Goal: Transaction & Acquisition: Purchase product/service

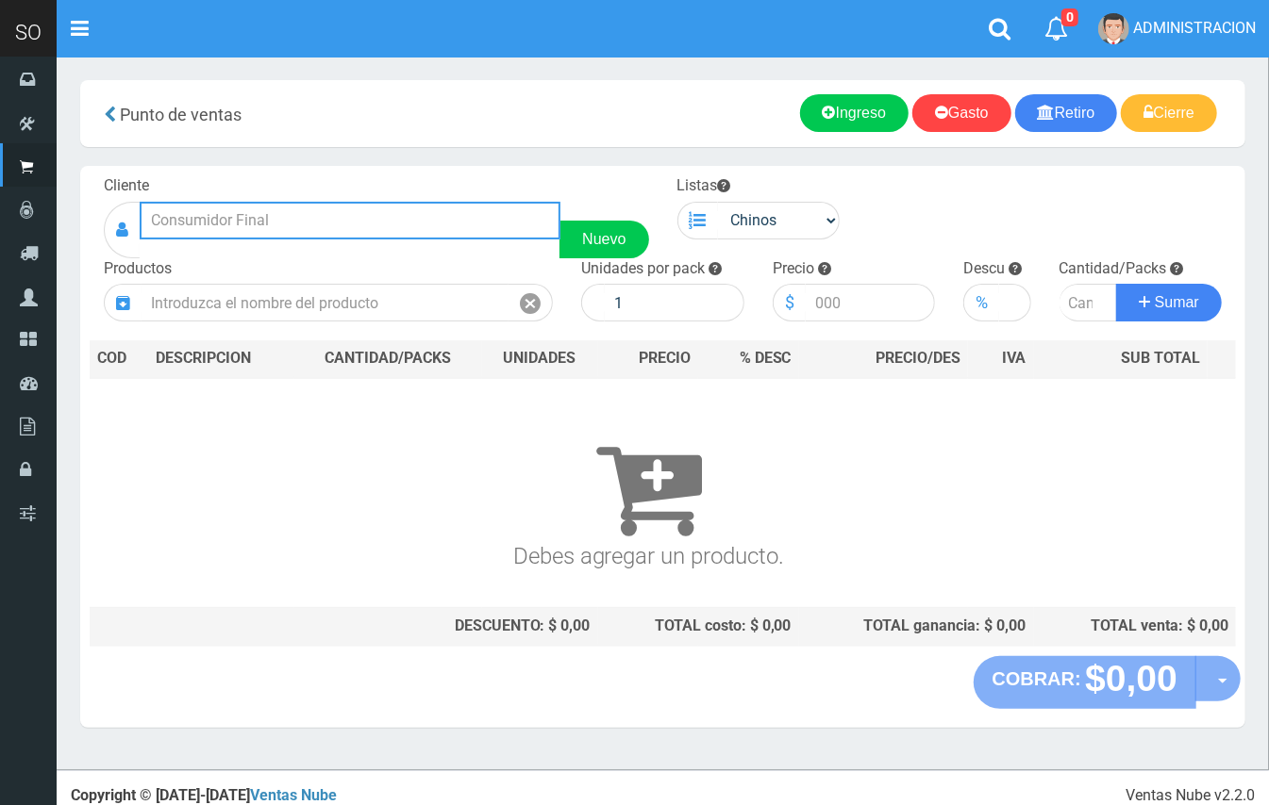
click at [245, 224] on input "text" at bounding box center [350, 221] width 421 height 38
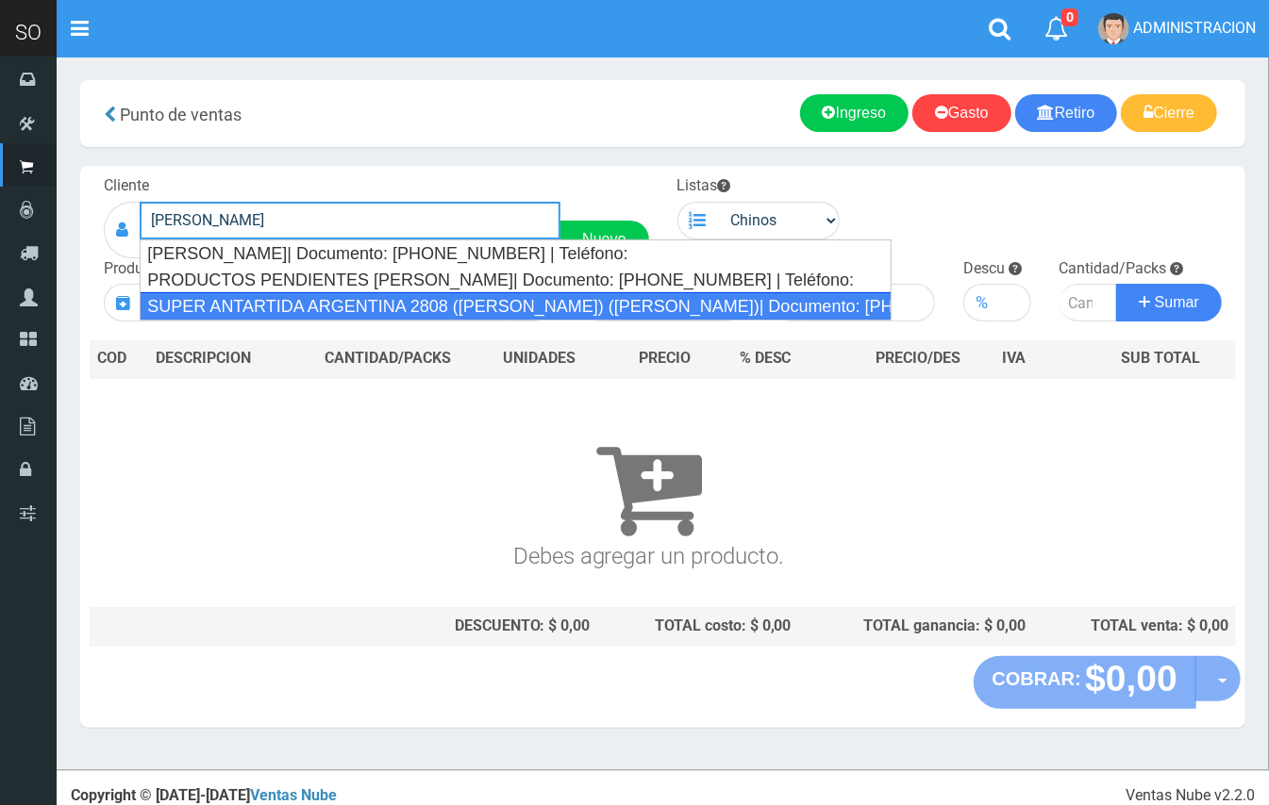
click at [288, 306] on div "SUPER ANTARTIDA ARGENTINA 2808 ([PERSON_NAME]) ([PERSON_NAME])| Documento: [PHO…" at bounding box center [516, 306] width 752 height 28
type input "SUPER ANTARTIDA ARGENTINA 2808 ([PERSON_NAME]) ([PERSON_NAME])| Documento: [PHO…"
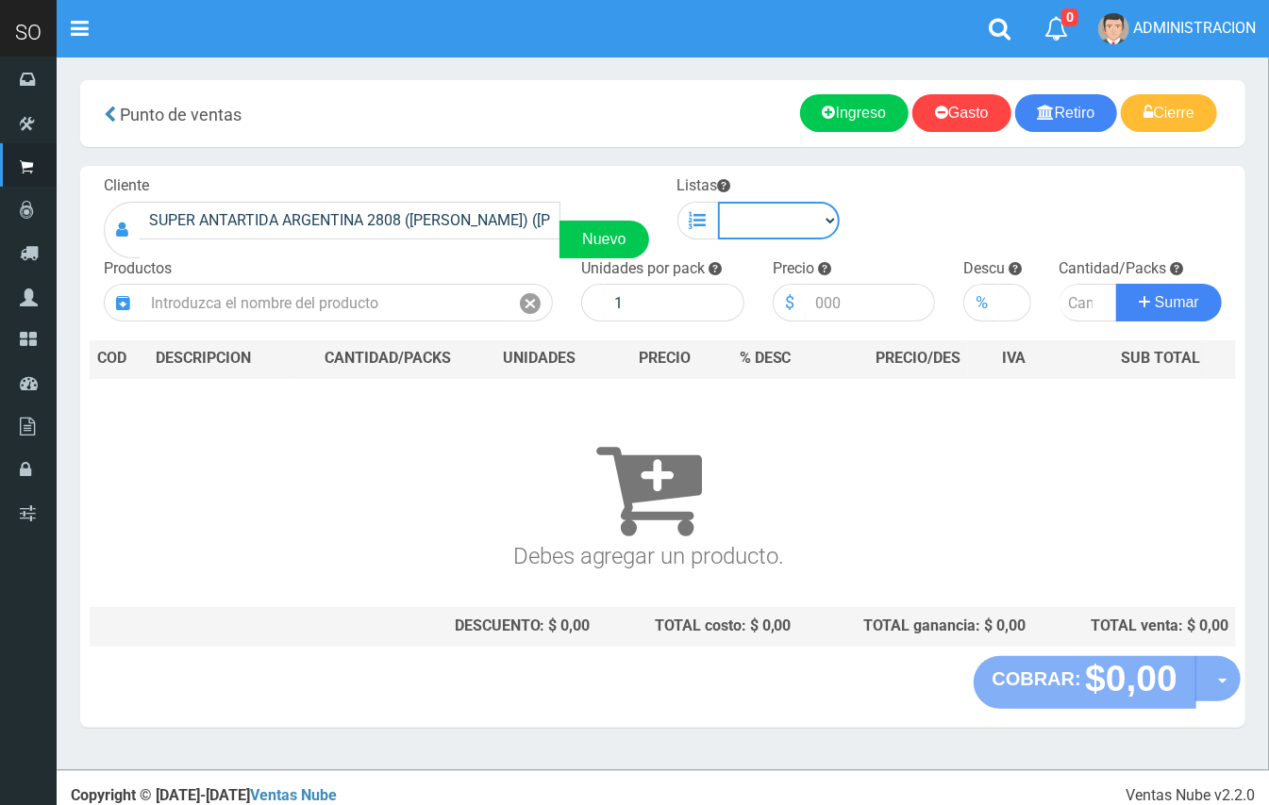
drag, startPoint x: 763, startPoint y: 215, endPoint x: 773, endPoint y: 230, distance: 18.3
click at [763, 215] on select "Chinos . ." at bounding box center [779, 221] width 123 height 38
select select "1"
click at [718, 202] on select "Chinos . ." at bounding box center [779, 221] width 123 height 38
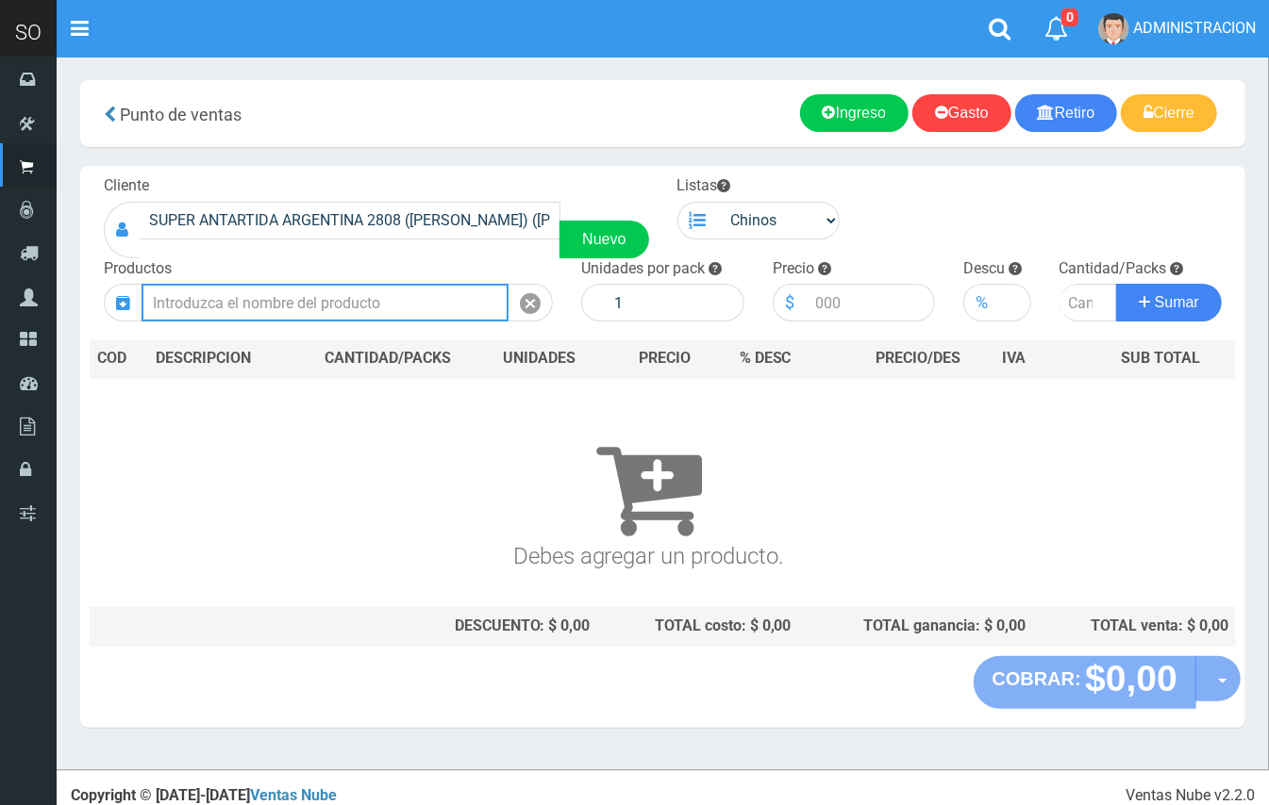
click at [400, 291] on input "text" at bounding box center [324, 303] width 367 height 38
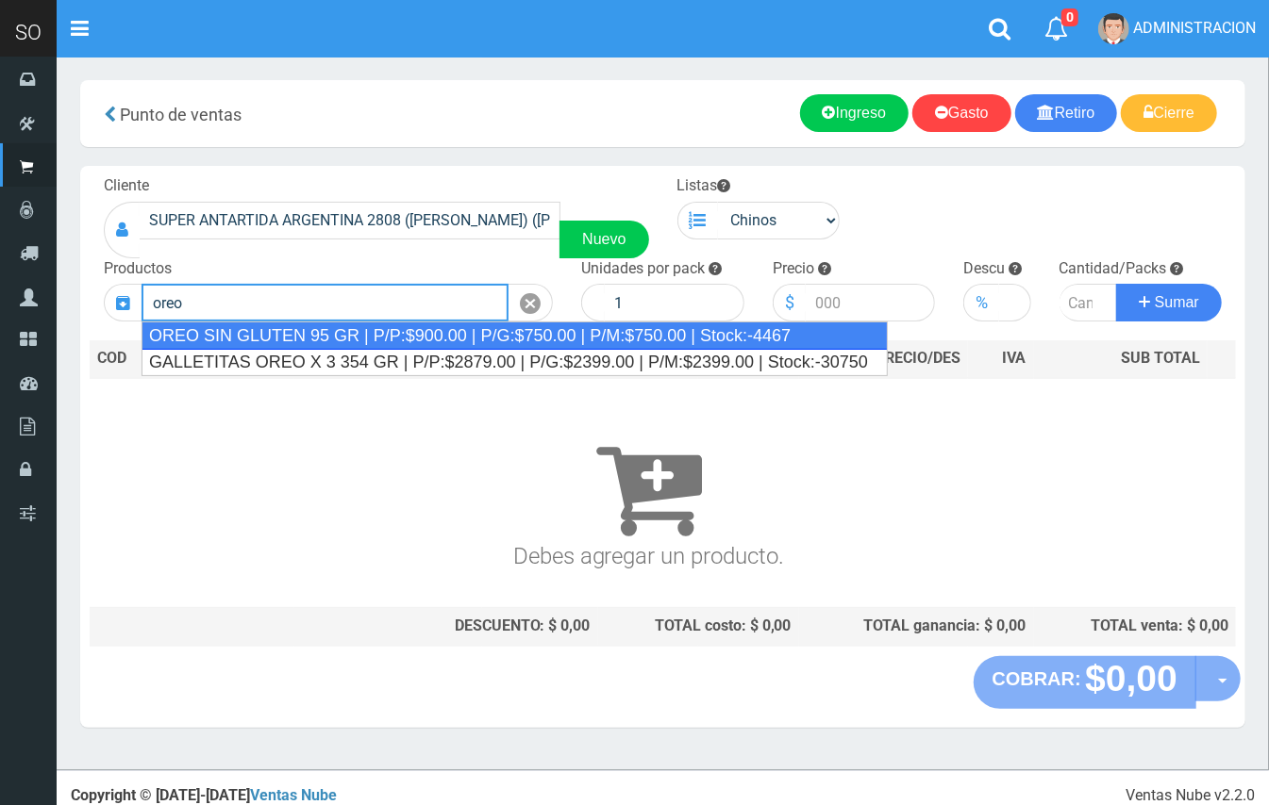
click at [426, 325] on div "OREO SIN GLUTEN 95 GR | P/P:$900.00 | P/G:$750.00 | P/M:$750.00 | Stock:-4467" at bounding box center [514, 336] width 746 height 28
type input "OREO SIN GLUTEN 95 GR | P/P:$900.00 | P/G:$750.00 | P/M:$750.00 | Stock:-4467"
type input "24"
type input "900.00"
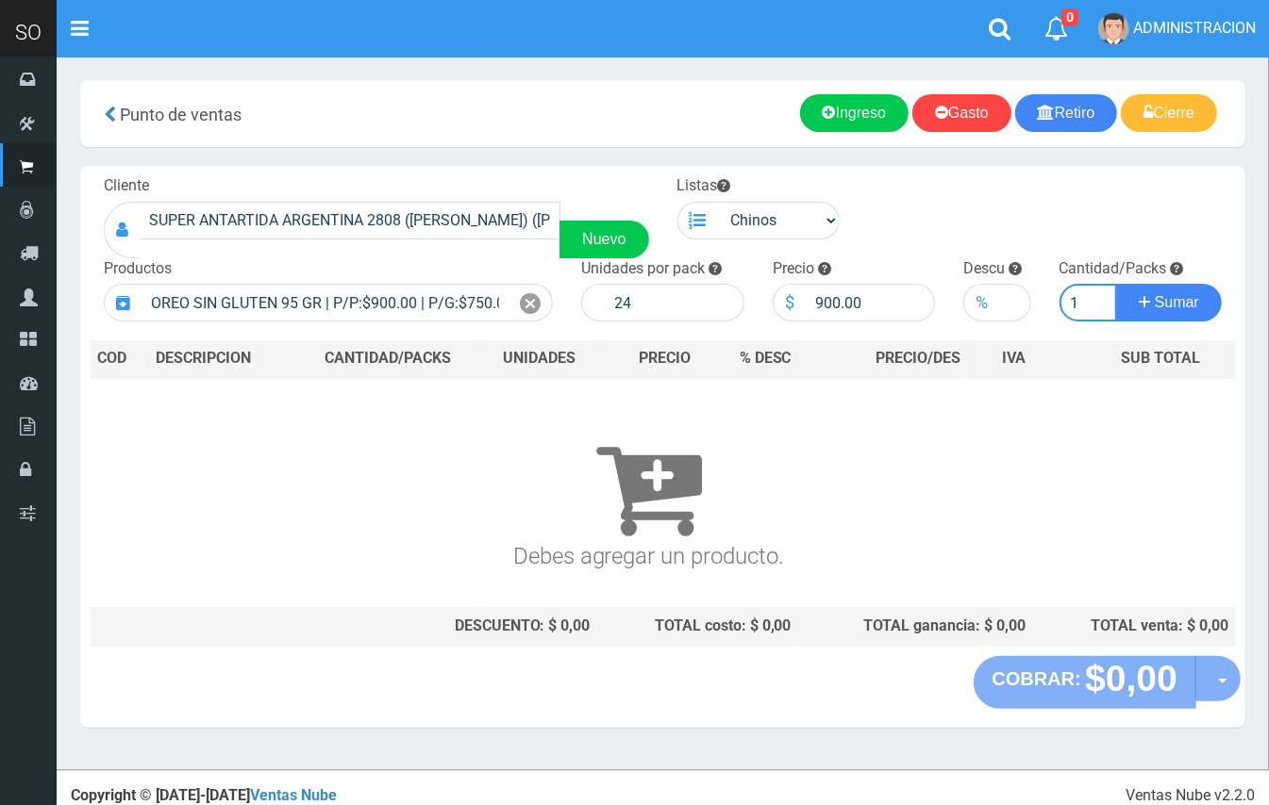
type input "1"
click at [1116, 284] on button "Sumar" at bounding box center [1169, 303] width 106 height 38
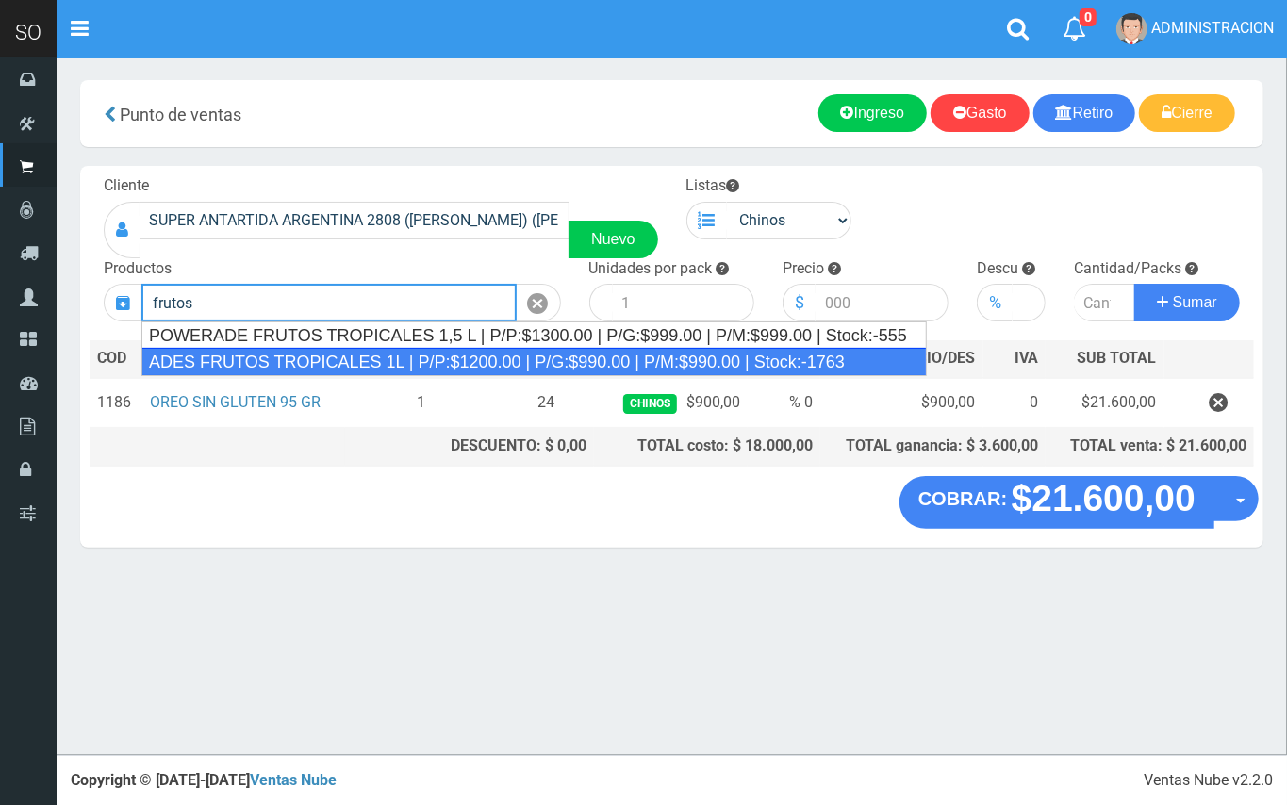
click at [549, 353] on div "ADES FRUTOS TROPICALES 1L | P/P:$1200.00 | P/G:$990.00 | P/M:$990.00 | Stock:-1…" at bounding box center [534, 362] width 786 height 28
type input "ADES FRUTOS TROPICALES 1L | P/P:$1200.00 | P/G:$990.00 | P/M:$990.00 | Stock:-1…"
type input "8"
type input "1200.00"
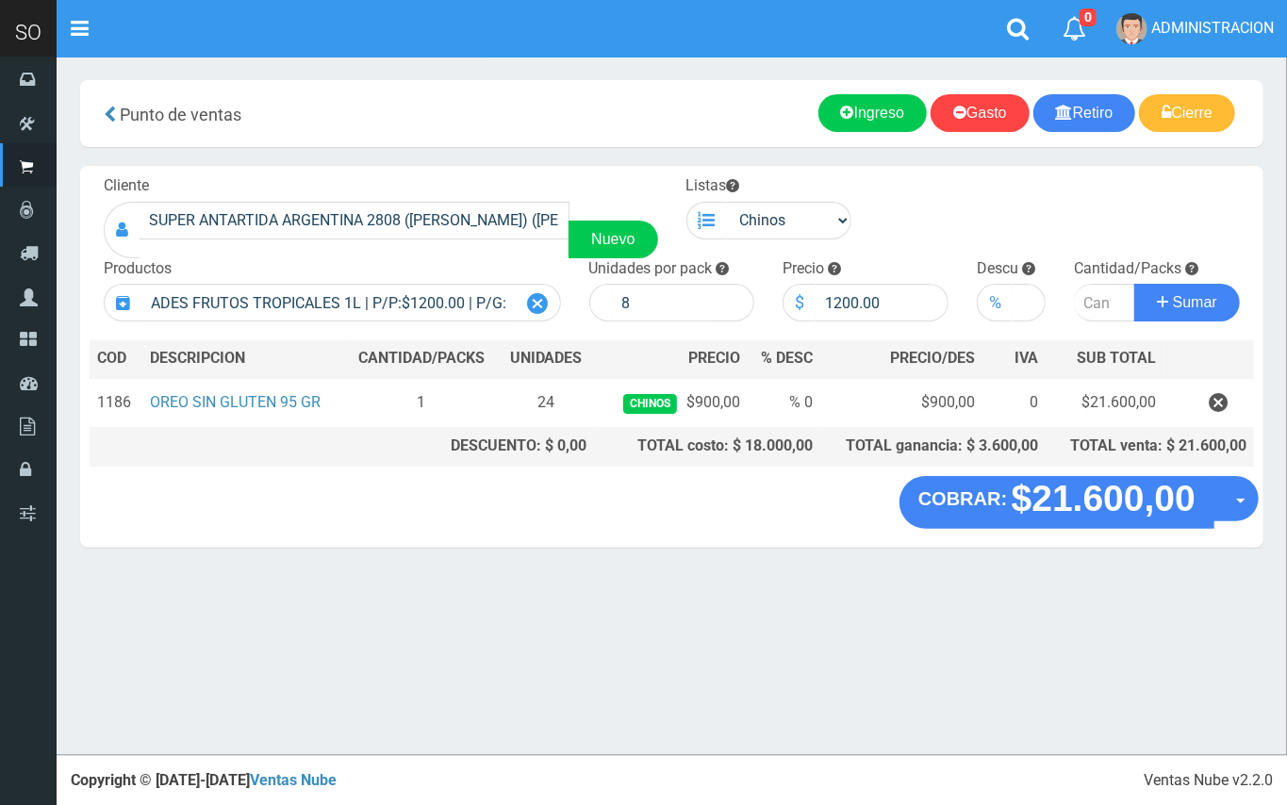
click at [534, 307] on icon at bounding box center [538, 303] width 21 height 27
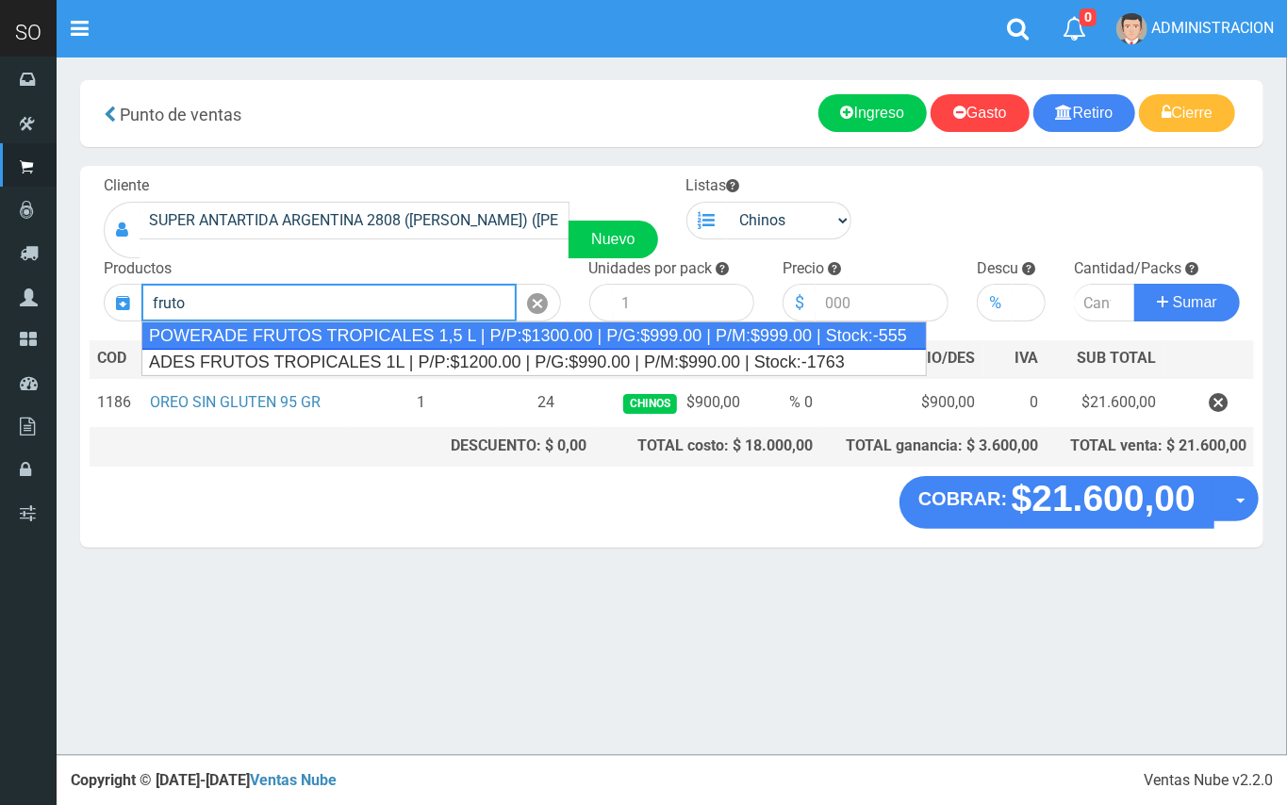
click at [348, 334] on div "POWERADE FRUTOS TROPICALES 1,5 L | P/P:$1300.00 | P/G:$999.00 | P/M:$999.00 | S…" at bounding box center [534, 336] width 786 height 28
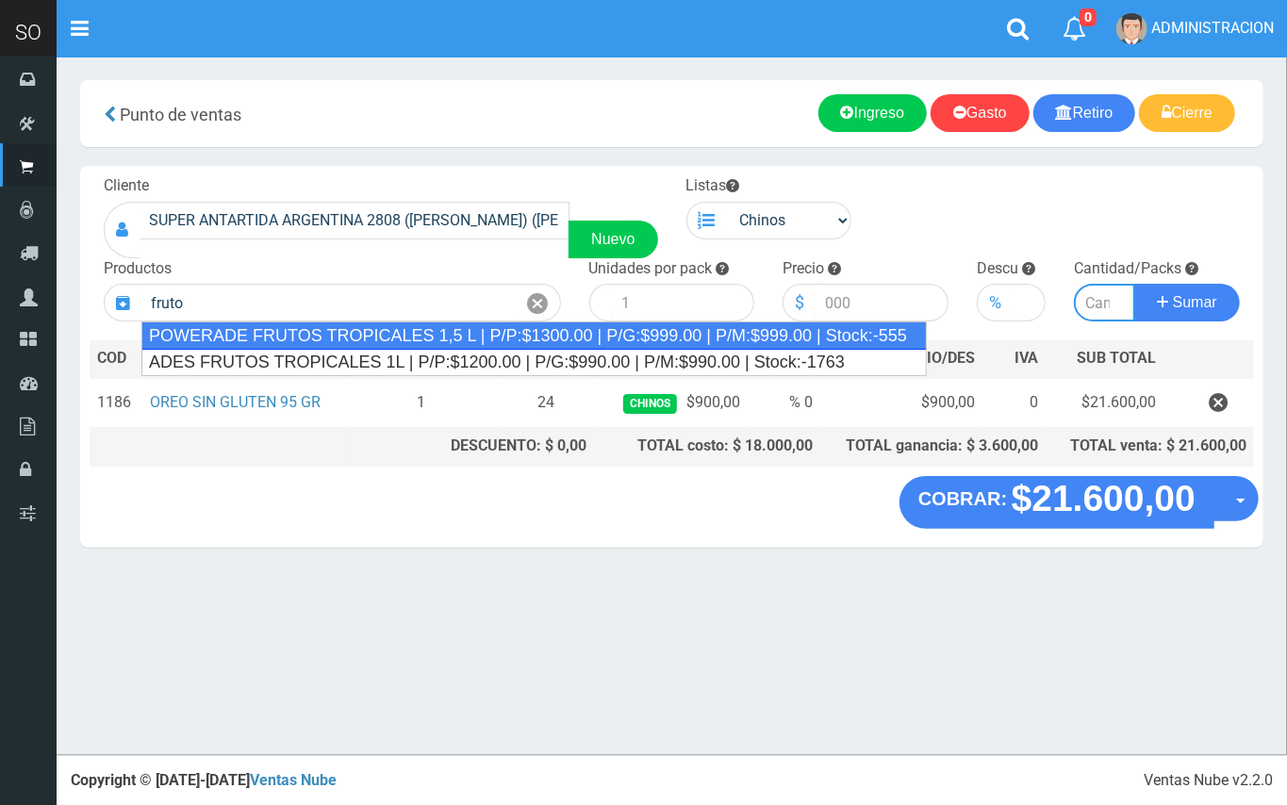
type input "POWERADE FRUTOS TROPICALES 1,5 L | P/P:$1300.00 | P/G:$999.00 | P/M:$999.00 | S…"
type input "4"
type input "1300.00"
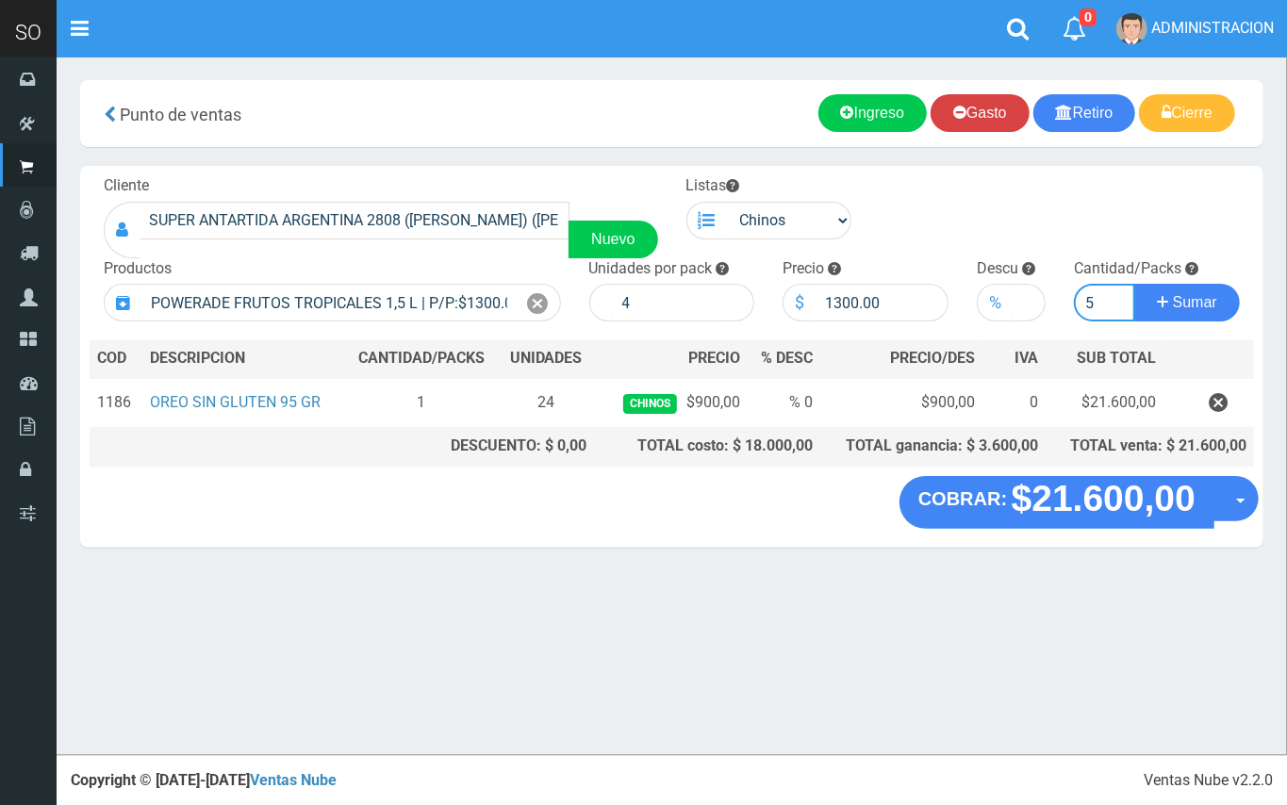
type input "5"
click at [1135, 284] on button "Sumar" at bounding box center [1188, 303] width 106 height 38
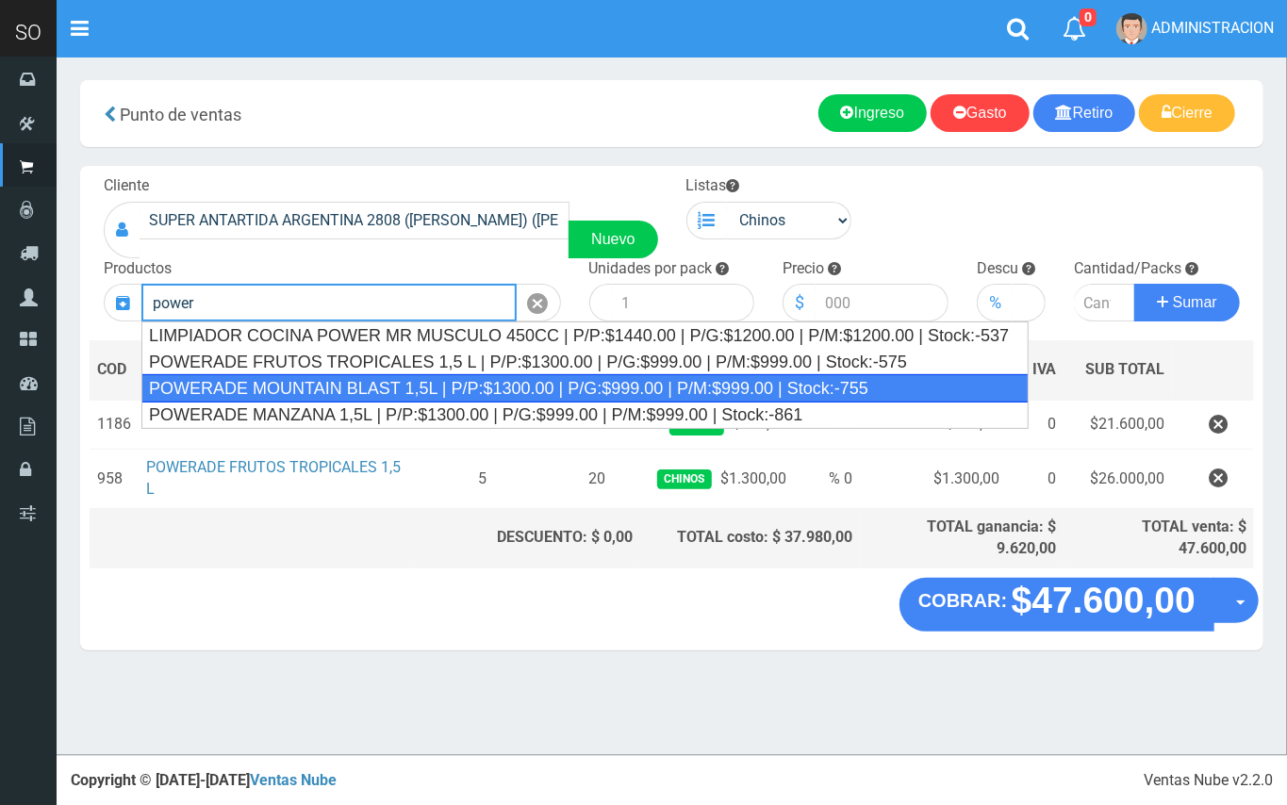
click at [696, 385] on div "POWERADE MOUNTAIN BLAST 1,5L | P/P:$1300.00 | P/G:$999.00 | P/M:$999.00 | Stock…" at bounding box center [585, 388] width 888 height 28
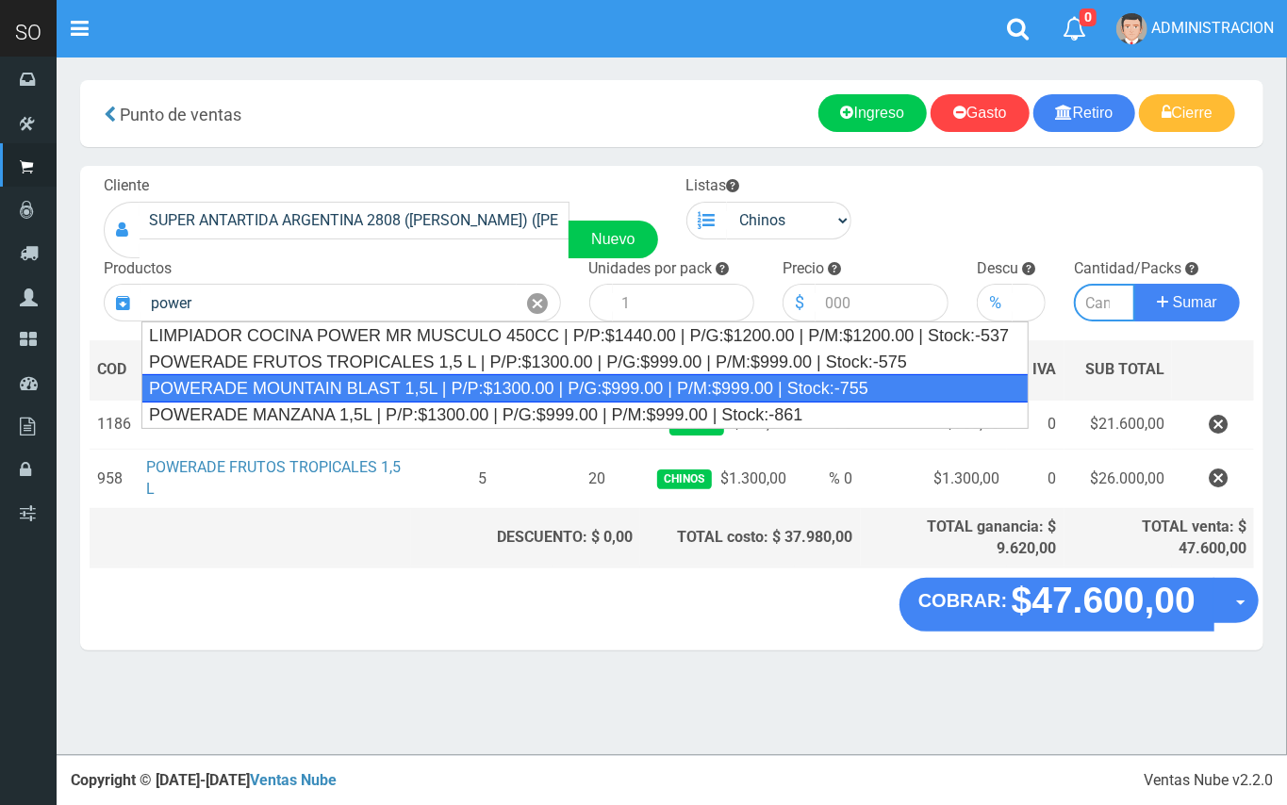
type input "POWERADE MOUNTAIN BLAST 1,5L | P/P:$1300.00 | P/G:$999.00 | P/M:$999.00 | Stock…"
type input "4"
type input "1300.00"
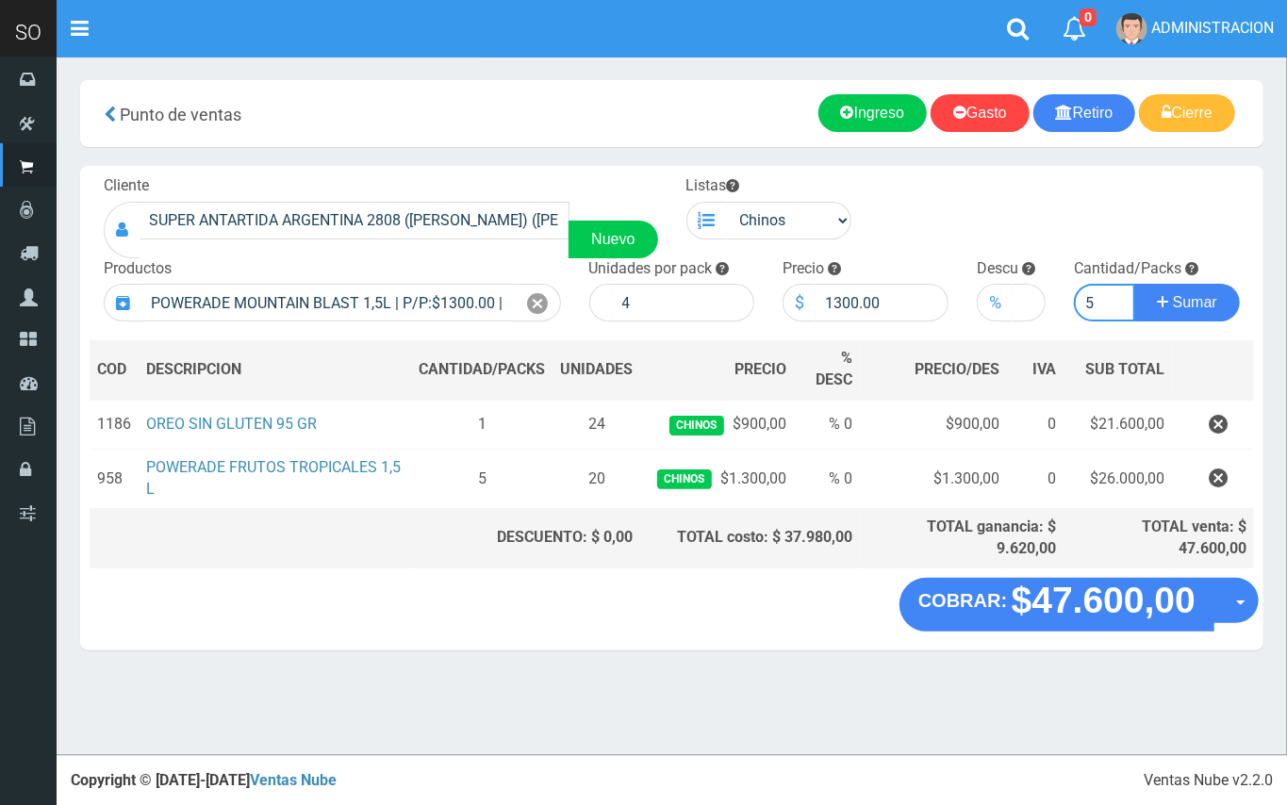
type input "5"
click at [1135, 284] on button "Sumar" at bounding box center [1188, 303] width 106 height 38
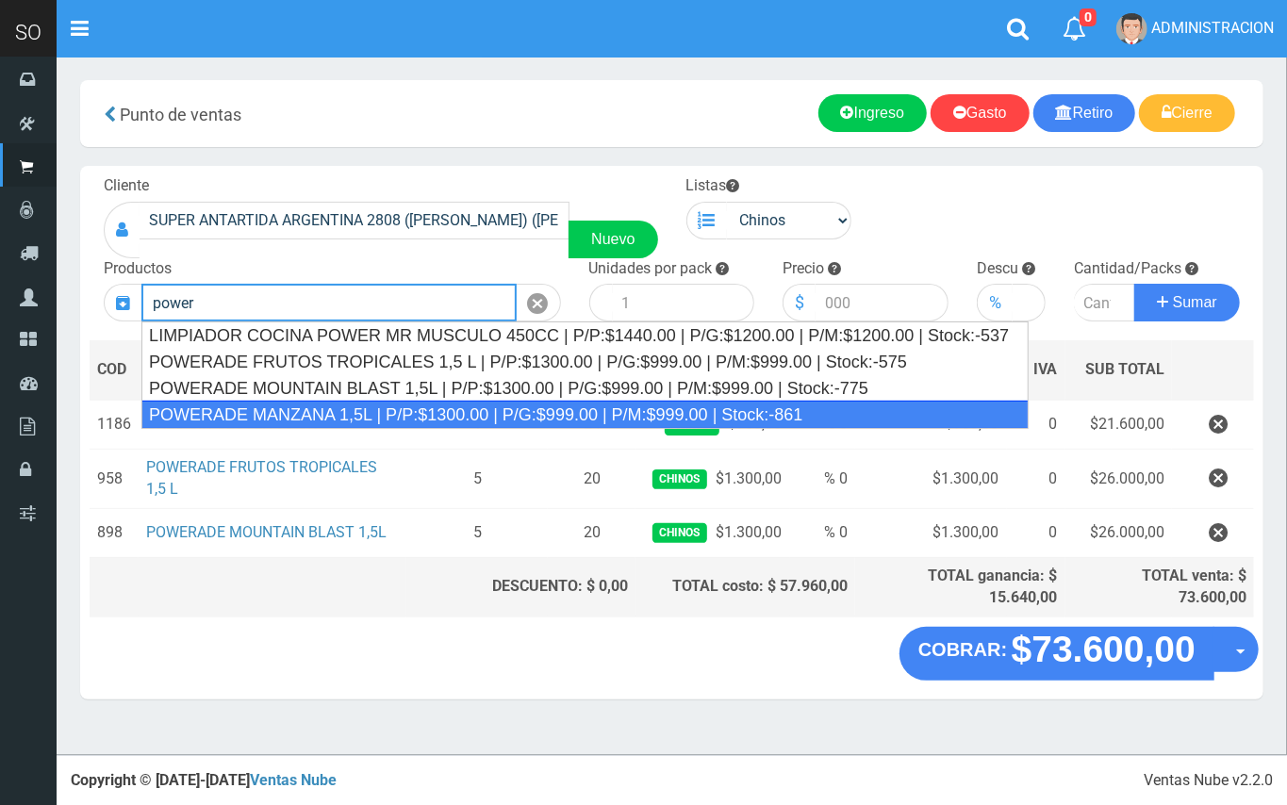
click at [631, 407] on div "POWERADE MANZANA 1,5L | P/P:$1300.00 | P/G:$999.00 | P/M:$999.00 | Stock:-861" at bounding box center [585, 415] width 888 height 28
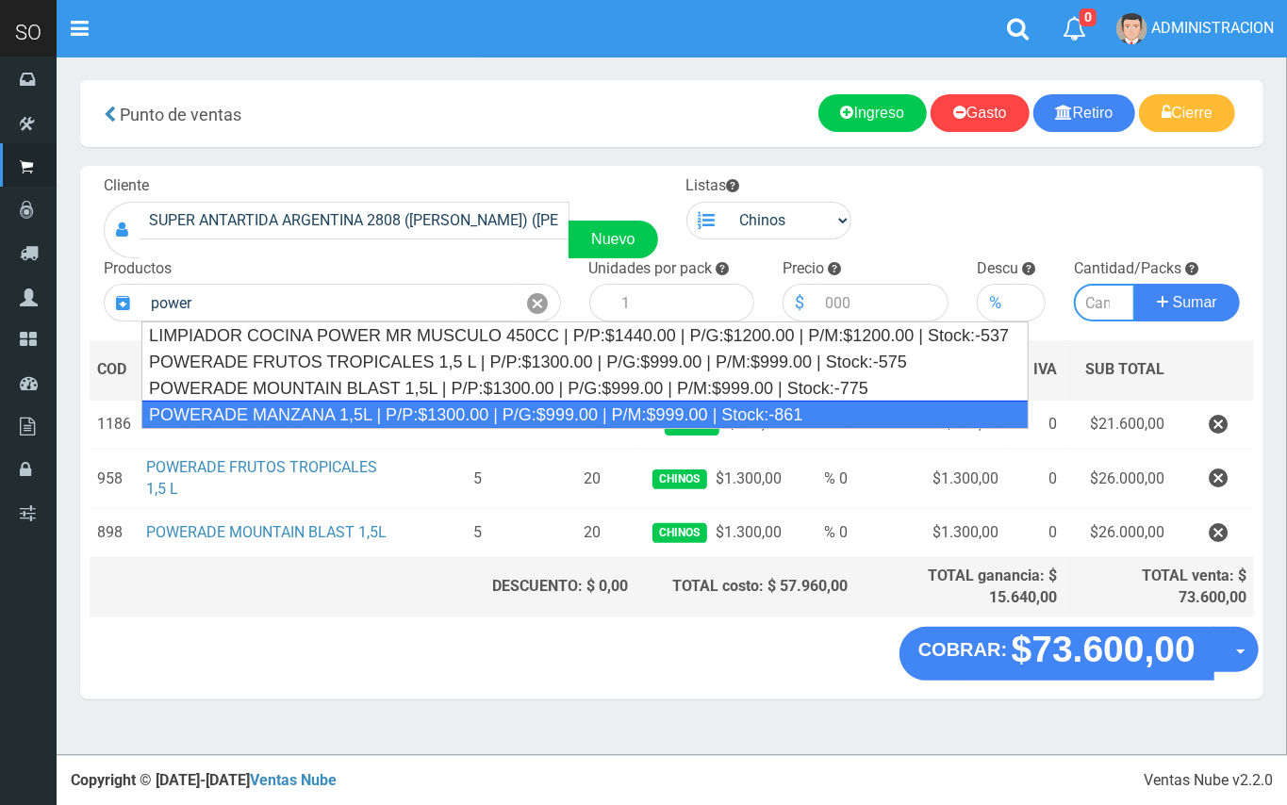
type input "POWERADE MANZANA 1,5L | P/P:$1300.00 | P/G:$999.00 | P/M:$999.00 | Stock:-861"
type input "4"
type input "1300.00"
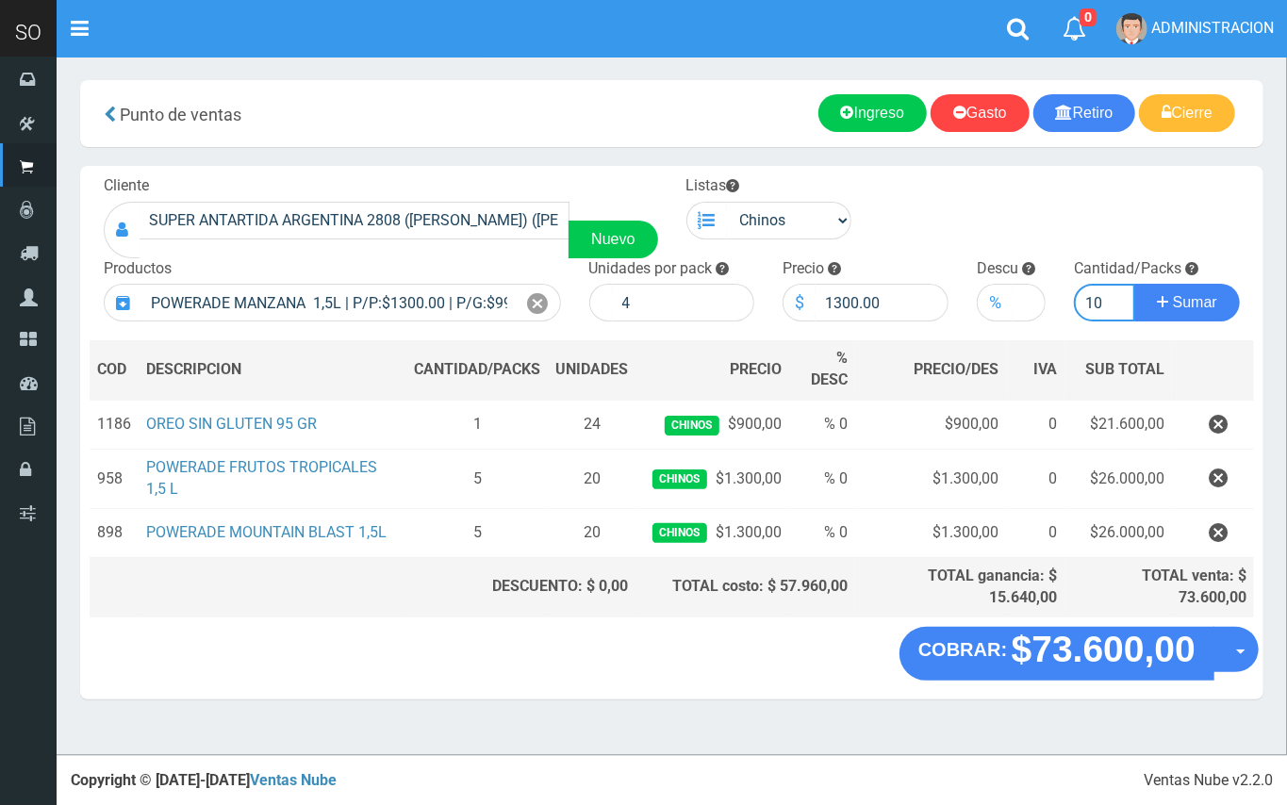
type input "10"
click at [1135, 284] on button "Sumar" at bounding box center [1188, 303] width 106 height 38
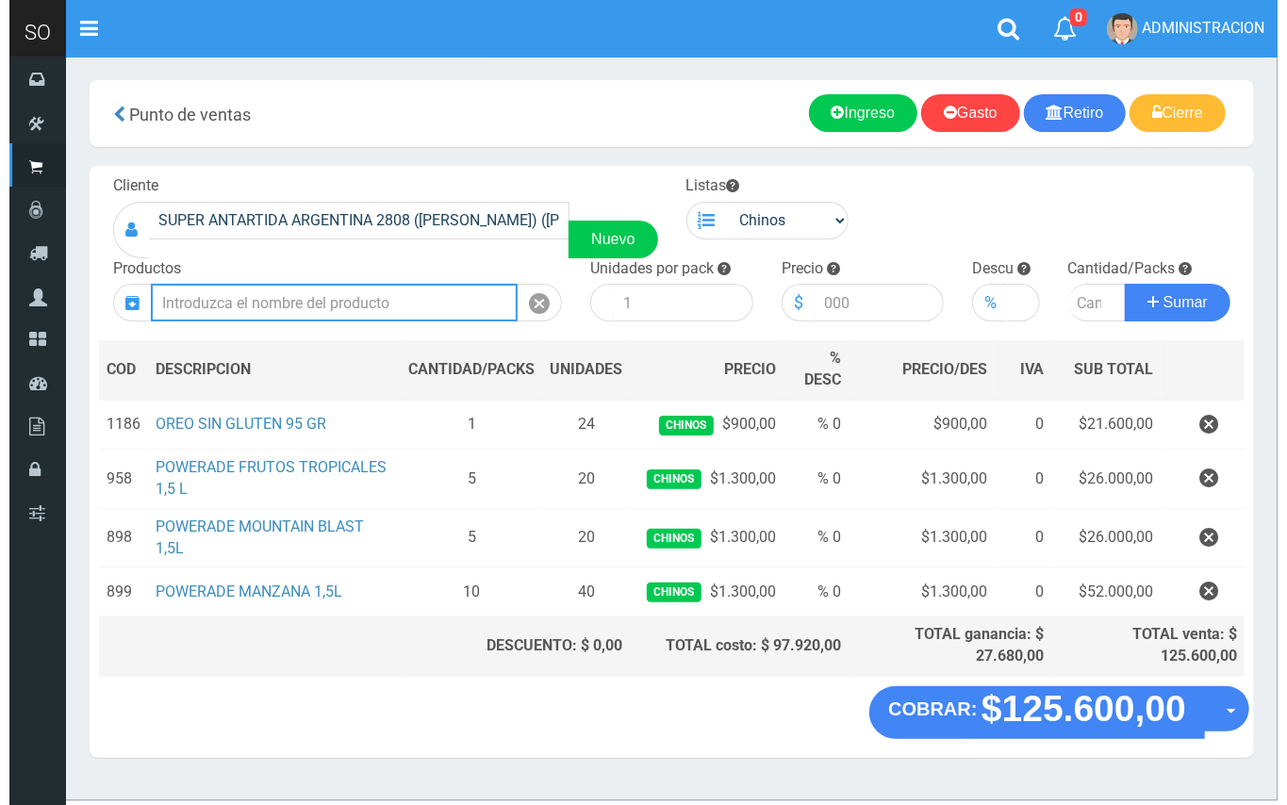
scroll to position [39, 0]
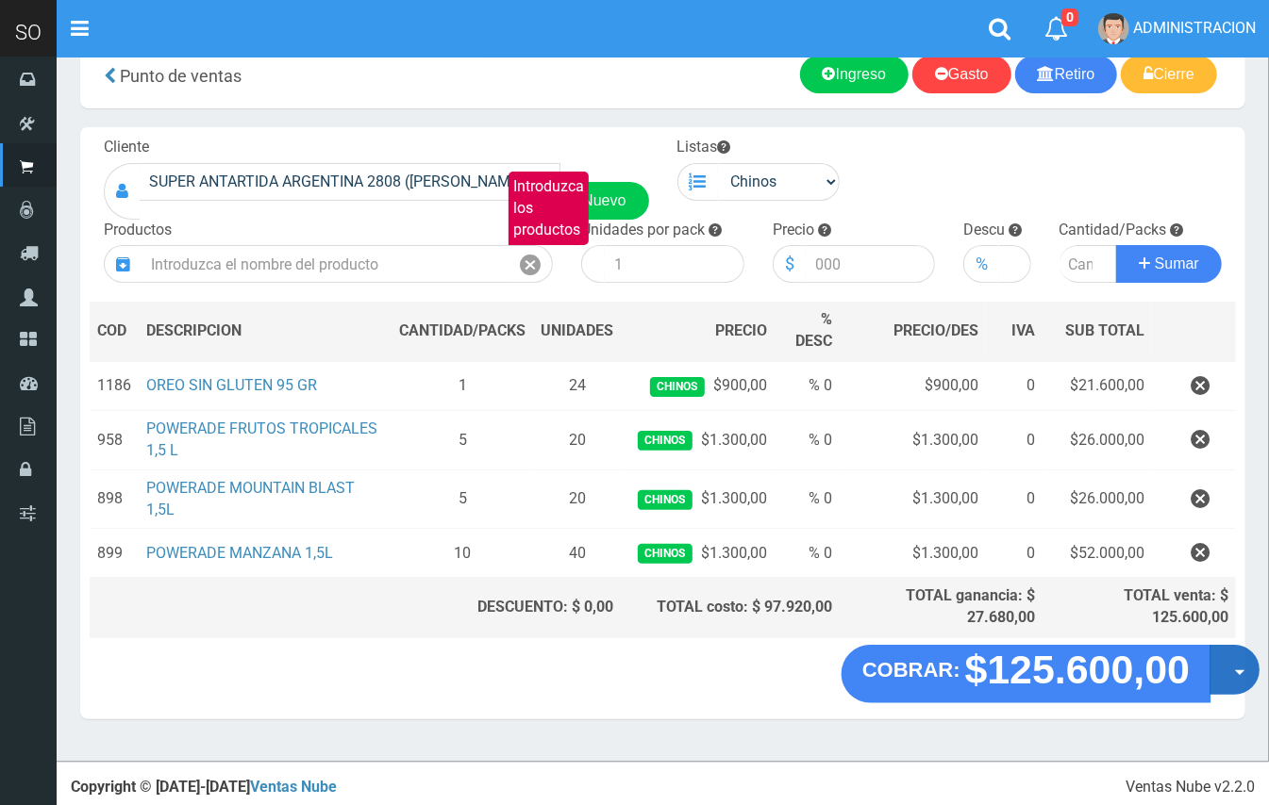
click at [1232, 669] on button "Opciones" at bounding box center [1234, 670] width 50 height 50
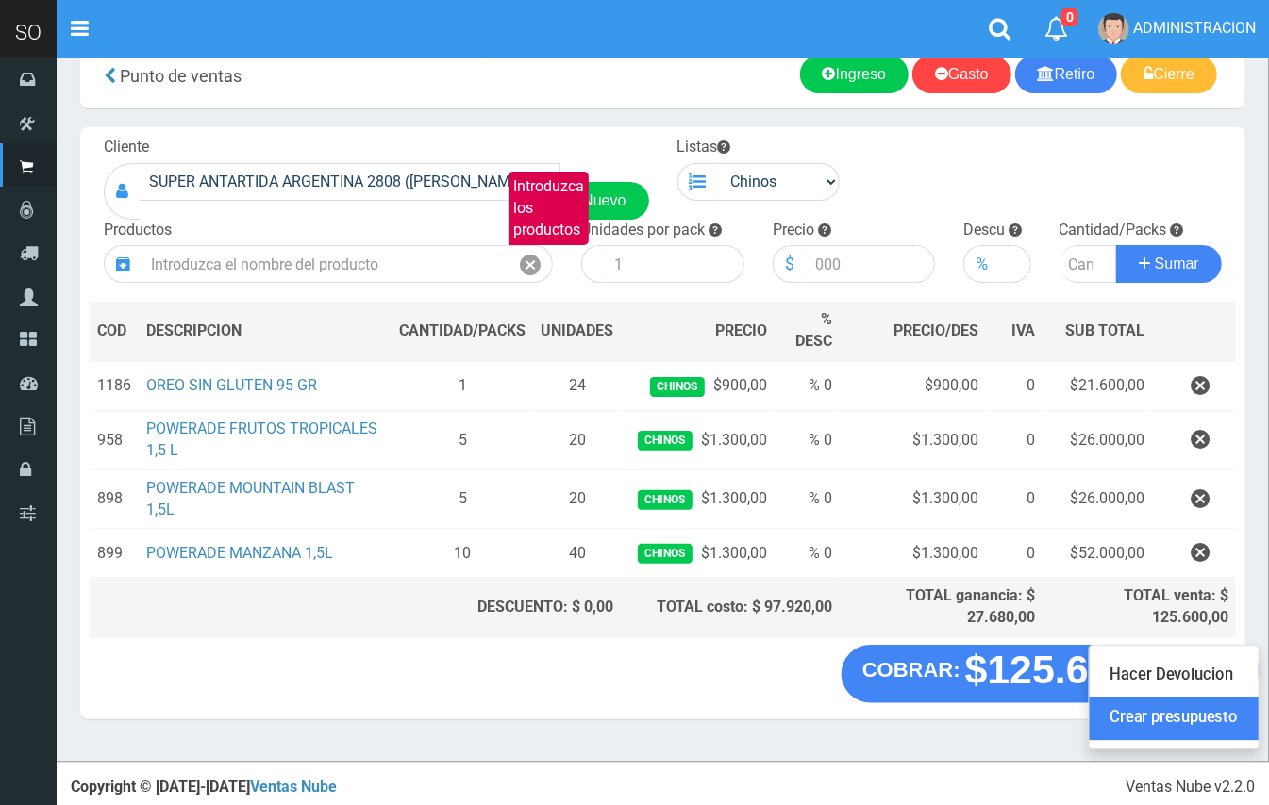
click at [1213, 710] on link "Crear presupuesto" at bounding box center [1173, 719] width 169 height 43
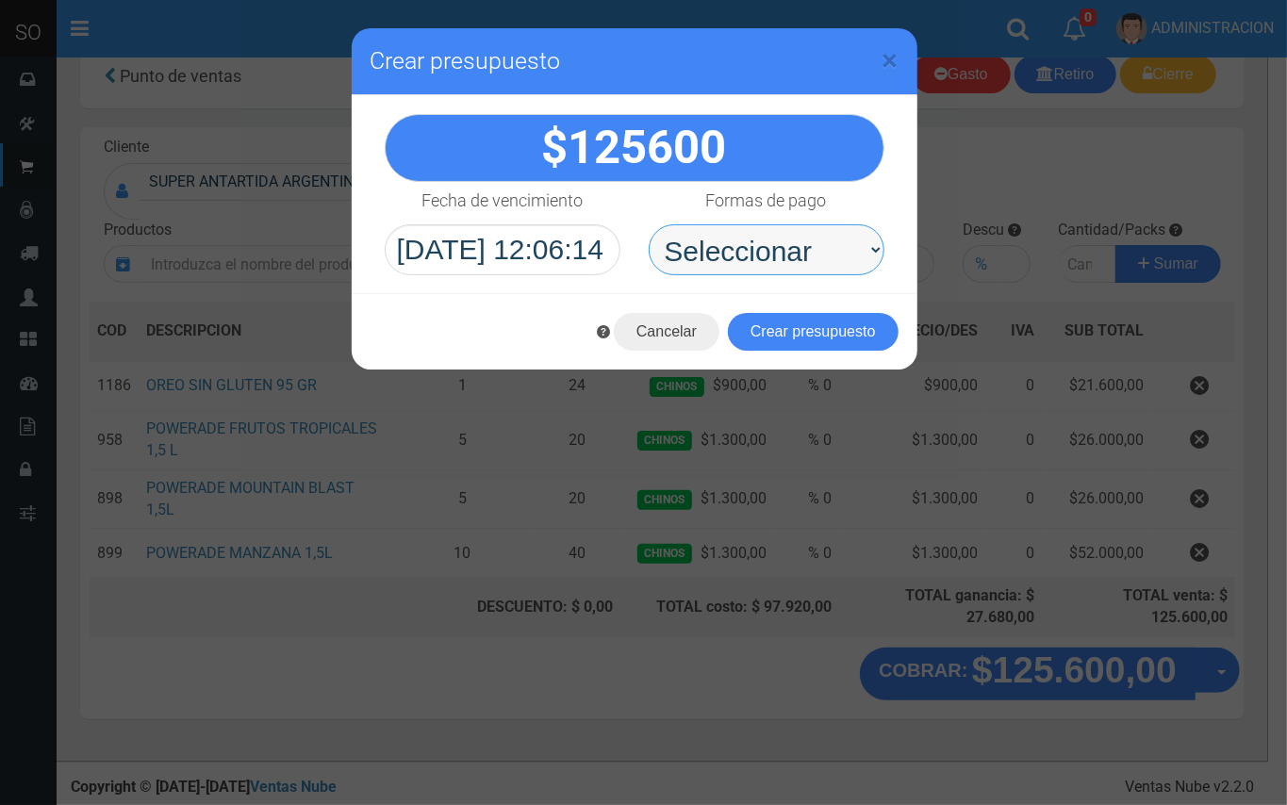
click at [823, 257] on select "Seleccionar Efectivo Tarjeta de Crédito Depósito Débito" at bounding box center [767, 249] width 236 height 51
select select "Efectivo"
click at [649, 224] on select "Seleccionar Efectivo Tarjeta de Crédito Depósito Débito" at bounding box center [767, 249] width 236 height 51
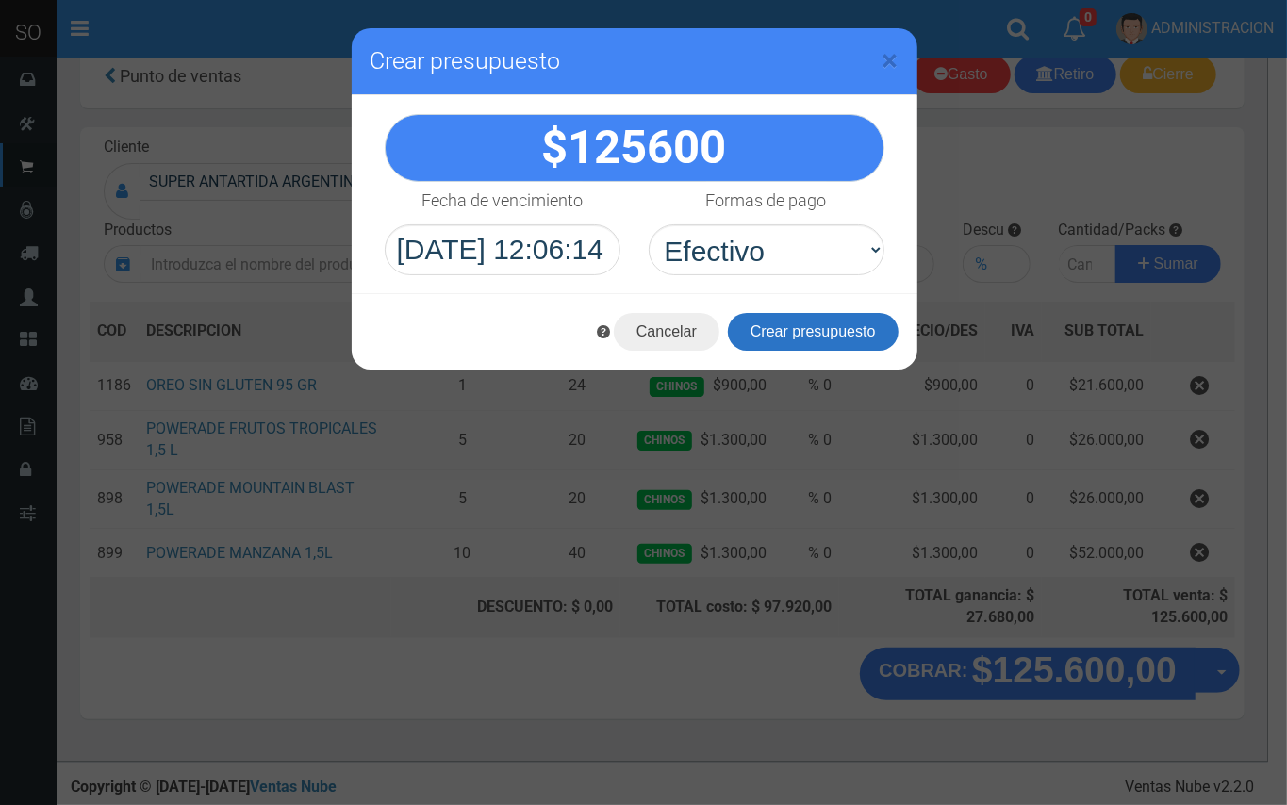
click at [811, 332] on button "Crear presupuesto" at bounding box center [813, 332] width 171 height 38
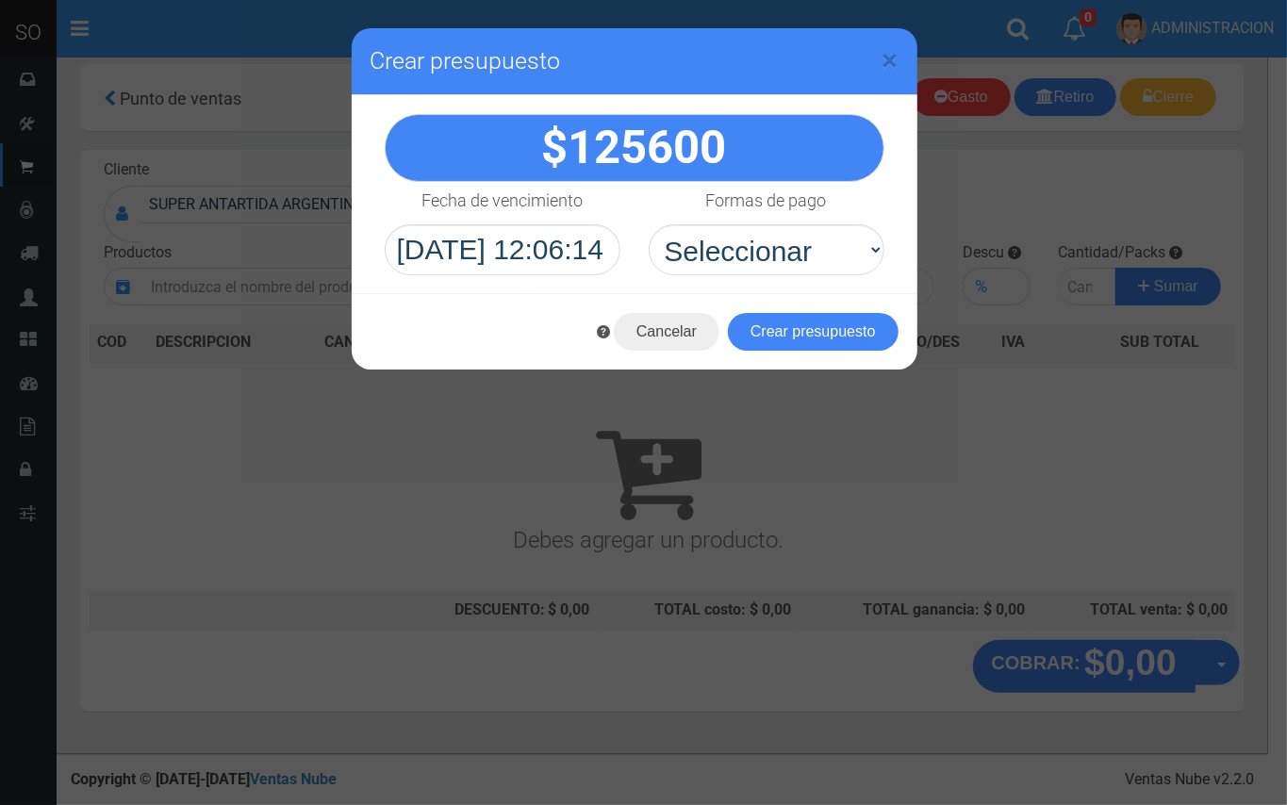
scroll to position [6, 0]
